Goal: Task Accomplishment & Management: Manage account settings

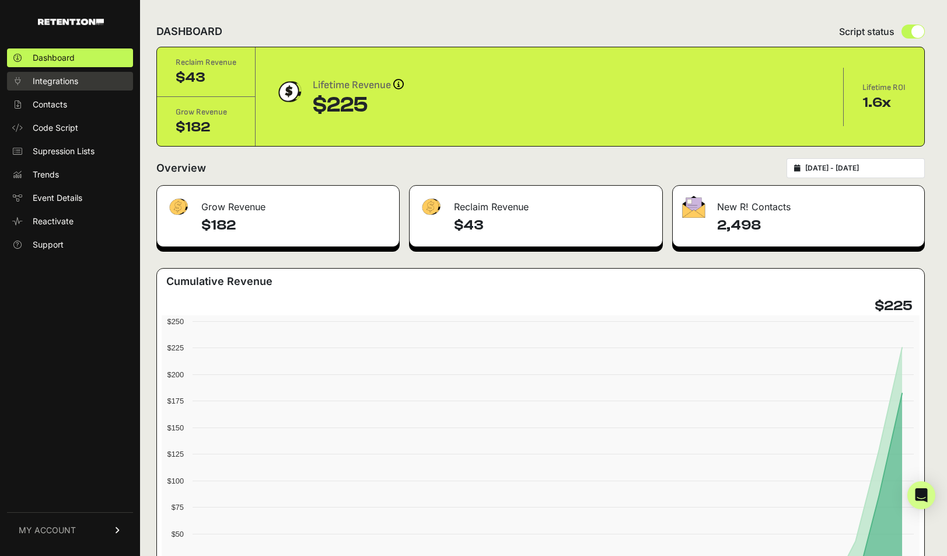
click at [69, 87] on link "Integrations" at bounding box center [70, 81] width 126 height 19
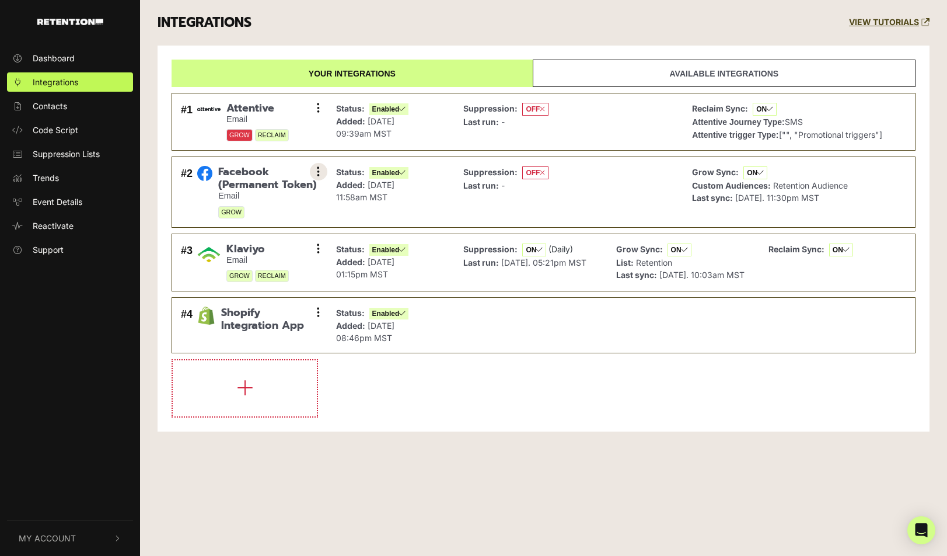
click at [315, 166] on button at bounding box center [319, 172] width 18 height 18
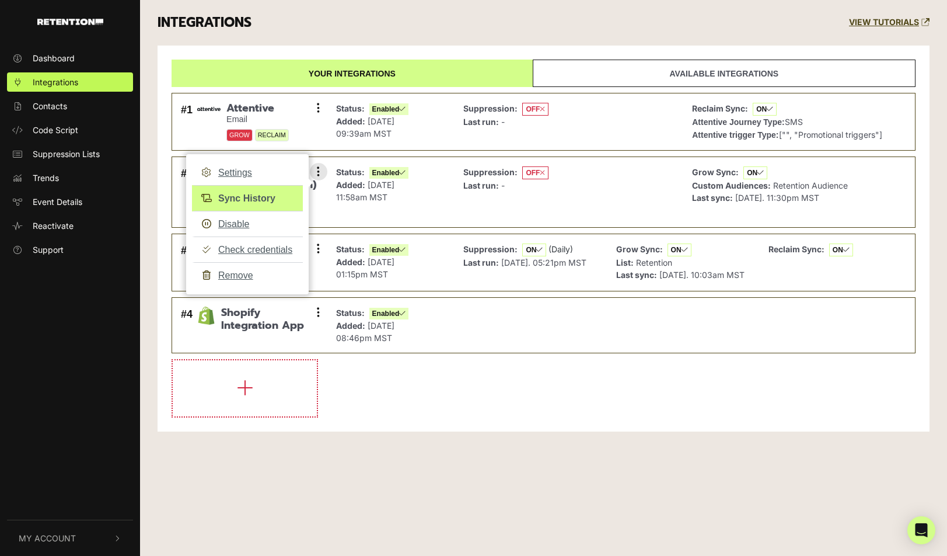
click at [255, 191] on link "Sync History" at bounding box center [247, 198] width 111 height 26
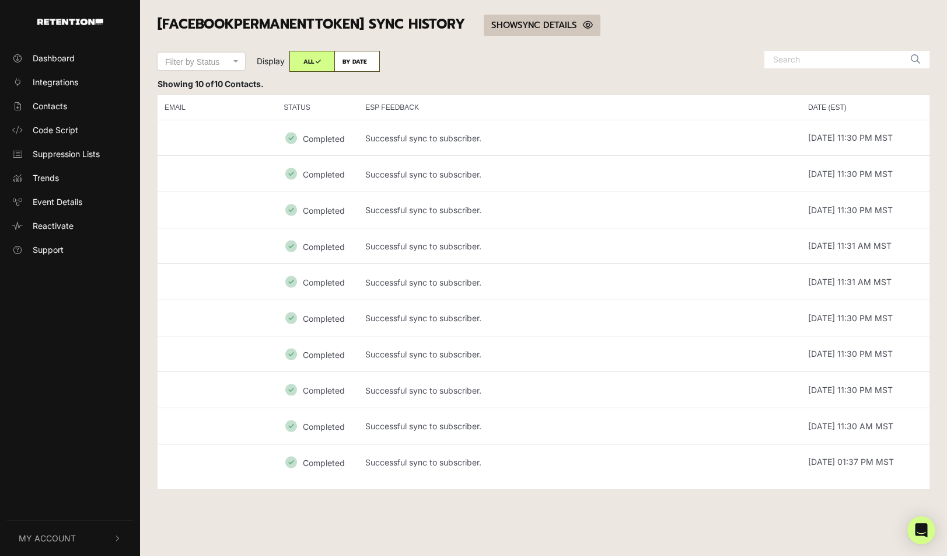
click at [532, 29] on link "SHOW HIDE SYNC DETAILS" at bounding box center [542, 26] width 117 height 22
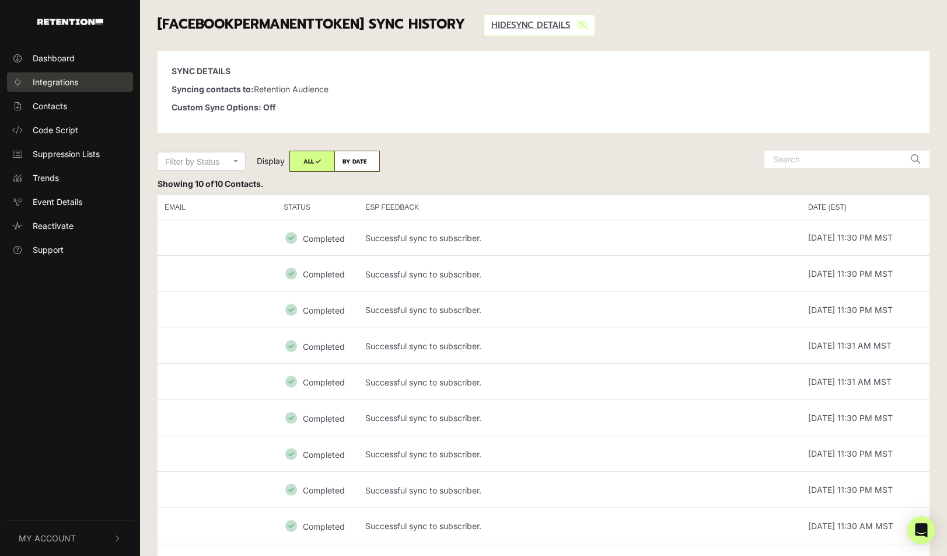
click at [71, 86] on span "Integrations" at bounding box center [56, 82] width 46 height 12
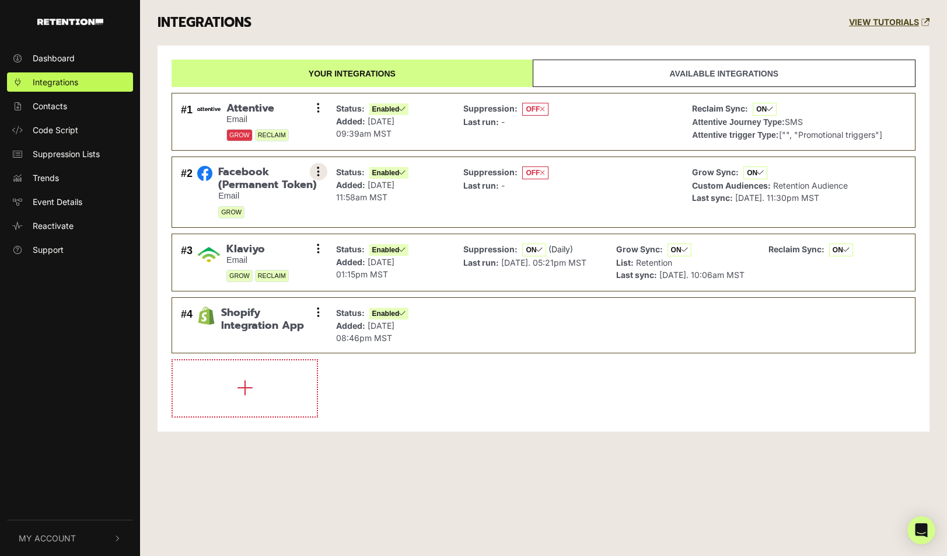
click at [312, 170] on button at bounding box center [319, 172] width 18 height 18
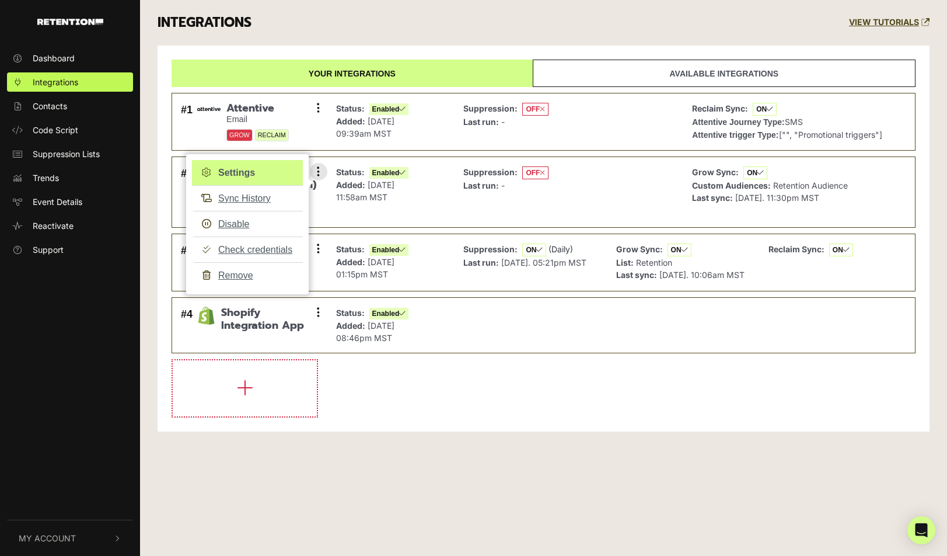
click at [242, 171] on link "Settings" at bounding box center [247, 173] width 111 height 26
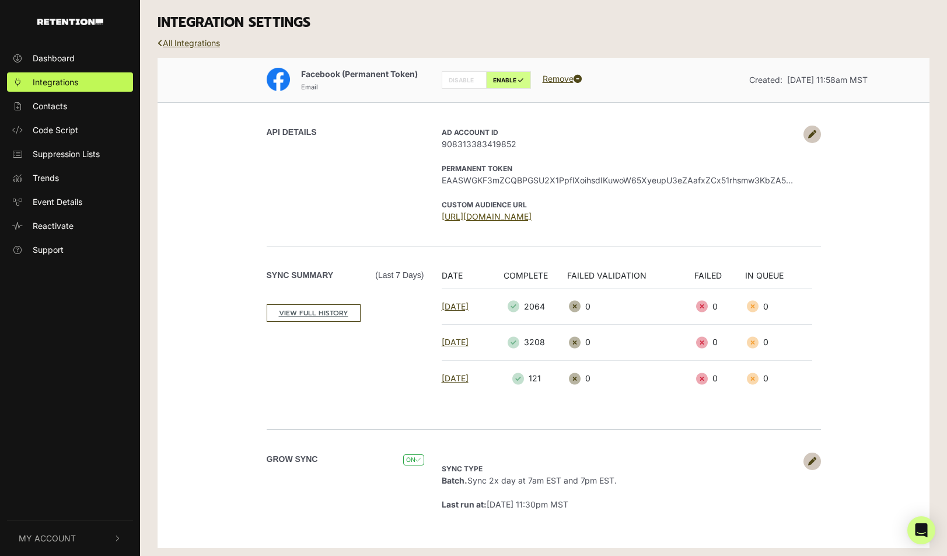
click at [532, 212] on link "[URL][DOMAIN_NAME]" at bounding box center [487, 216] width 90 height 10
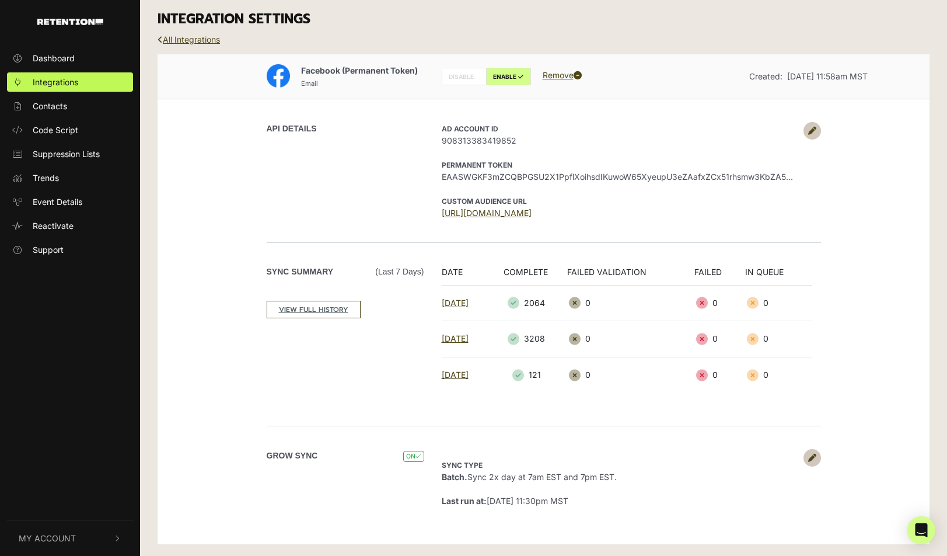
scroll to position [3, 0]
click at [459, 306] on link "[DATE]" at bounding box center [455, 303] width 27 height 10
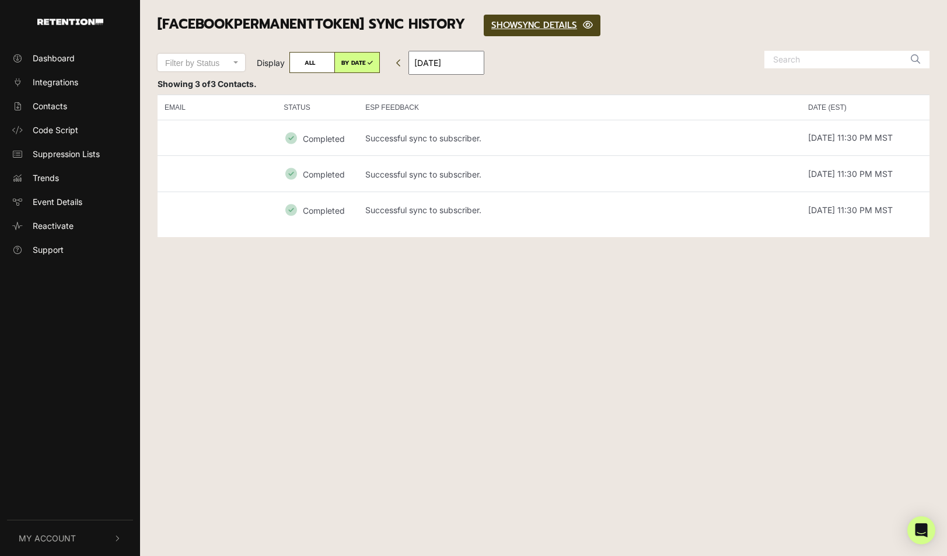
click at [407, 65] on span "[DATE]" at bounding box center [438, 63] width 93 height 10
click at [403, 65] on link at bounding box center [399, 62] width 15 height 19
